Goal: Go to known website: Access a specific website the user already knows

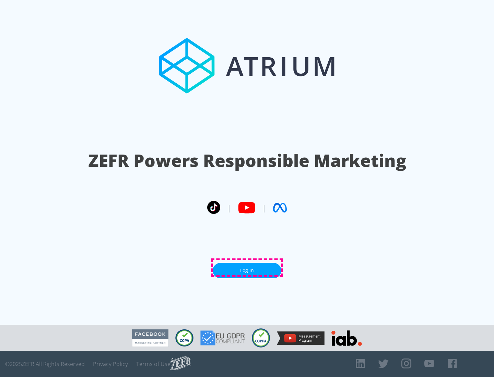
click at [247, 268] on link "Log In" at bounding box center [247, 270] width 69 height 15
